Goal: Check status: Check status

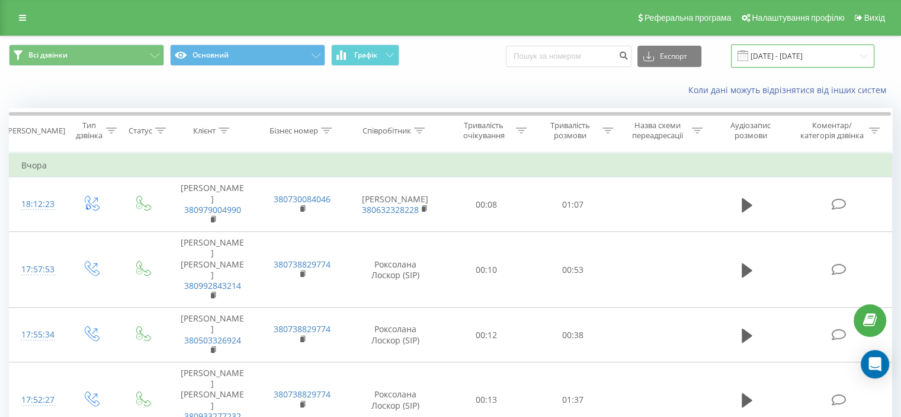
click at [795, 56] on input "[DATE] - [DATE]" at bounding box center [802, 55] width 143 height 23
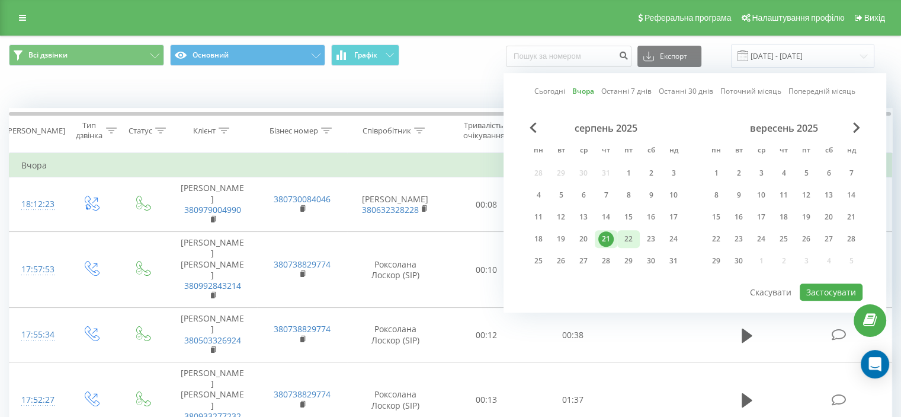
click at [626, 235] on div "22" at bounding box center [628, 238] width 15 height 15
click at [823, 285] on button "Застосувати" at bounding box center [831, 291] width 63 height 17
type input "22.08.2025 - 22.08.2025"
